Goal: Register for event/course

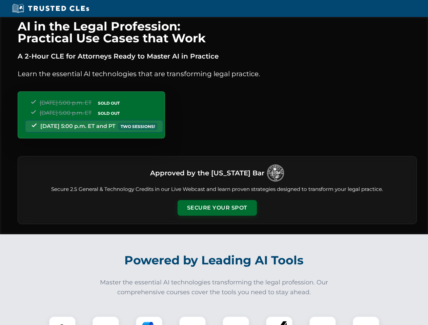
click at [217, 208] on button "Secure Your Spot" at bounding box center [217, 208] width 79 height 16
click at [62, 321] on img at bounding box center [63, 330] width 20 height 20
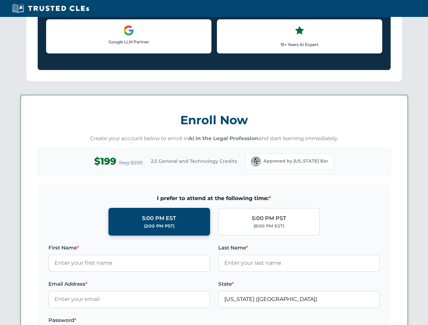
click at [149, 321] on label "Password *" at bounding box center [129, 321] width 162 height 8
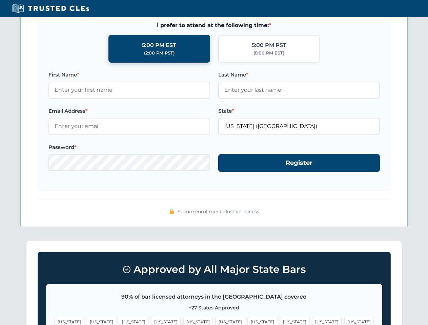
click at [312, 321] on span "[US_STATE]" at bounding box center [326, 322] width 29 height 10
